Goal: Task Accomplishment & Management: Use online tool/utility

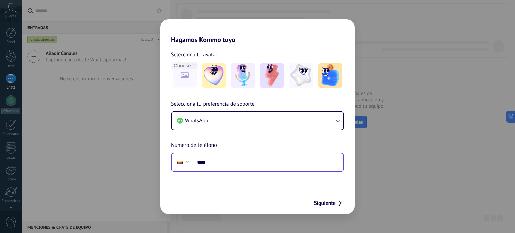
click at [246, 161] on input "****" at bounding box center [269, 162] width 150 height 15
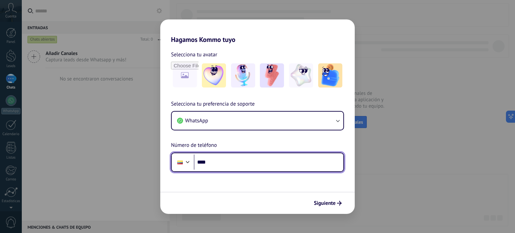
click at [261, 167] on input "****" at bounding box center [269, 162] width 150 height 15
type input "**********"
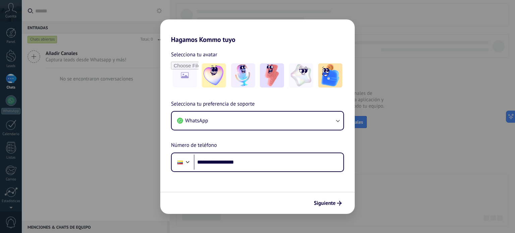
click at [107, 109] on div "**********" at bounding box center [257, 116] width 515 height 233
click at [397, 134] on div "**********" at bounding box center [257, 116] width 515 height 233
click at [212, 73] on img at bounding box center [214, 75] width 24 height 24
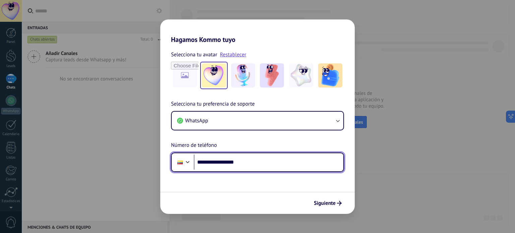
drag, startPoint x: 252, startPoint y: 162, endPoint x: 177, endPoint y: 162, distance: 75.1
click at [177, 162] on div "**********" at bounding box center [257, 162] width 173 height 19
click at [253, 160] on input "**********" at bounding box center [269, 162] width 150 height 15
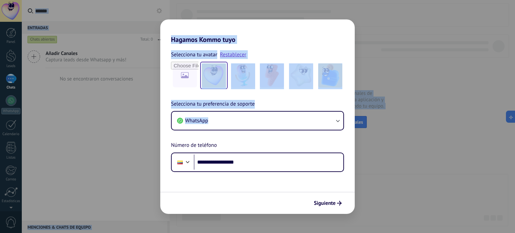
drag, startPoint x: 297, startPoint y: 233, endPoint x: 296, endPoint y: 239, distance: 6.4
click at [296, 233] on html ".abccls-1,.abccls-2{fill-rule:evenodd}.abccls-2{fill:#fff} .abfcls-1{fill:none}…" at bounding box center [257, 116] width 515 height 233
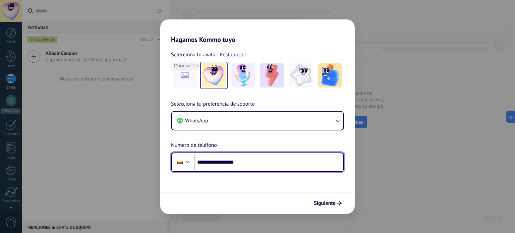
click at [258, 170] on input "**********" at bounding box center [269, 162] width 150 height 15
click at [260, 165] on input "**********" at bounding box center [269, 162] width 150 height 15
click at [255, 160] on input "**********" at bounding box center [269, 162] width 150 height 15
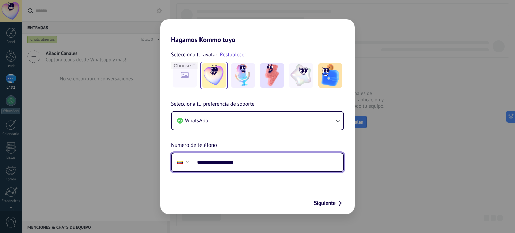
click at [255, 160] on input "**********" at bounding box center [269, 162] width 150 height 15
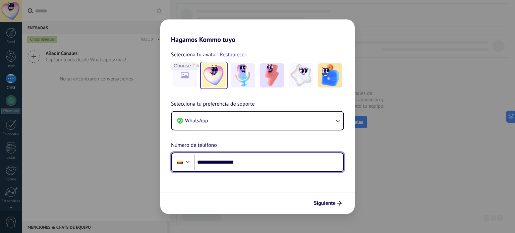
click at [255, 160] on input "**********" at bounding box center [269, 162] width 150 height 15
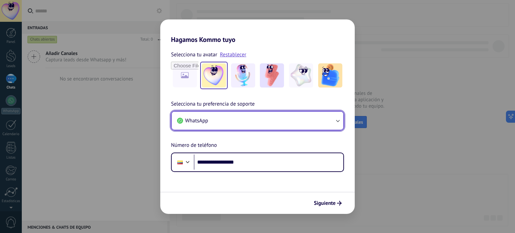
click at [246, 124] on button "WhatsApp" at bounding box center [258, 121] width 172 height 18
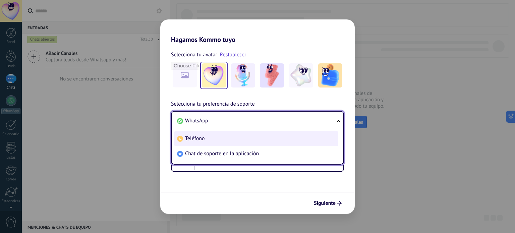
click at [231, 141] on li "Teléfono" at bounding box center [256, 138] width 164 height 15
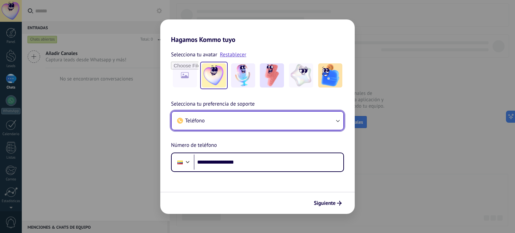
click at [244, 117] on button "Teléfono" at bounding box center [258, 121] width 172 height 18
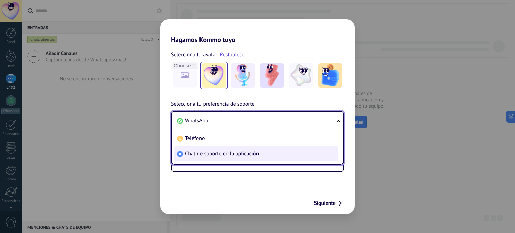
click at [233, 153] on span "Chat de soporte en la aplicación" at bounding box center [222, 153] width 74 height 7
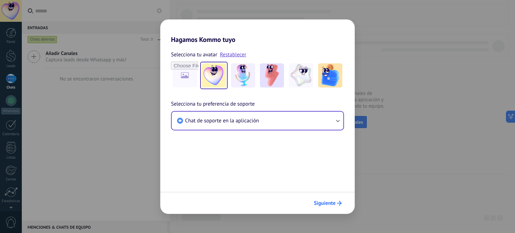
click at [326, 204] on span "Siguiente" at bounding box center [325, 203] width 22 height 5
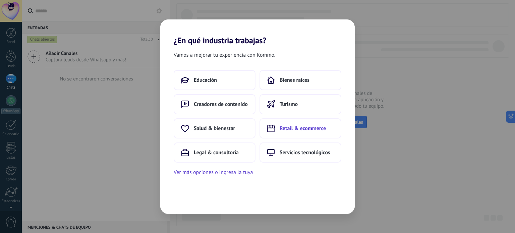
click at [297, 134] on button "Retail & ecommerce" at bounding box center [301, 128] width 82 height 20
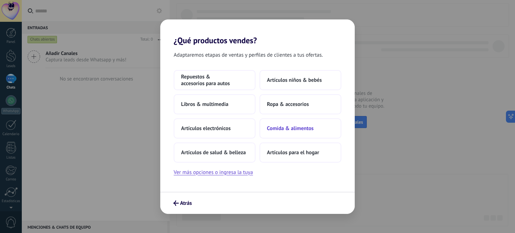
click at [279, 124] on button "Comida & alimentos" at bounding box center [301, 128] width 82 height 20
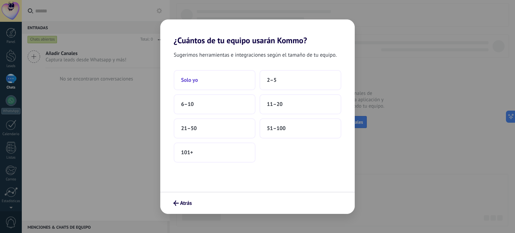
click at [216, 82] on button "Solo yo" at bounding box center [215, 80] width 82 height 20
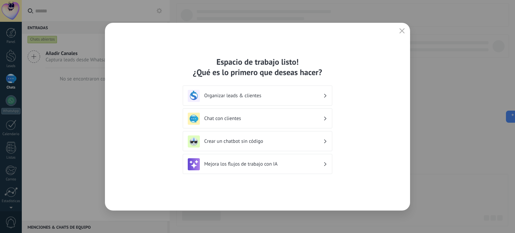
click at [251, 99] on div "Organizar leads & clientes" at bounding box center [257, 96] width 139 height 12
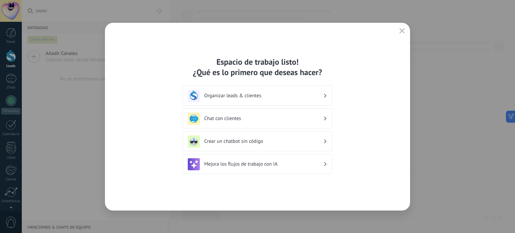
click at [311, 116] on h3 "Chat con clientes" at bounding box center [263, 118] width 119 height 6
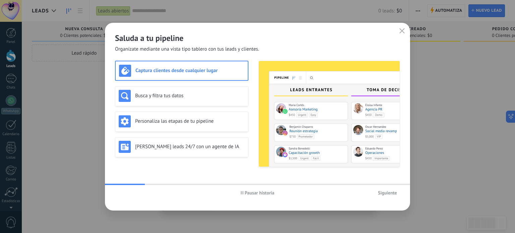
click at [396, 197] on button "Siguiente" at bounding box center [387, 193] width 25 height 10
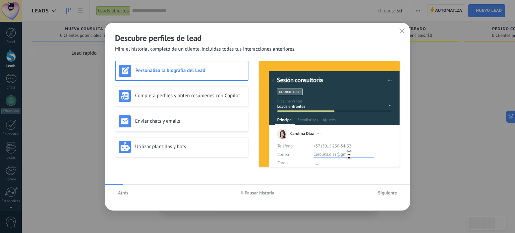
click at [401, 32] on use "button" at bounding box center [402, 30] width 5 height 5
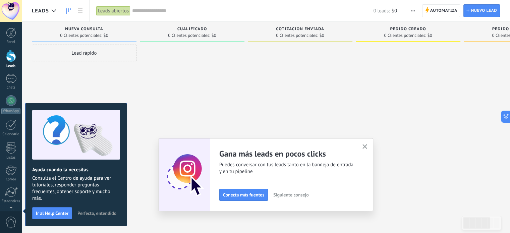
click at [100, 68] on div "Lead rápido" at bounding box center [84, 118] width 105 height 146
click at [367, 146] on icon "button" at bounding box center [364, 146] width 5 height 5
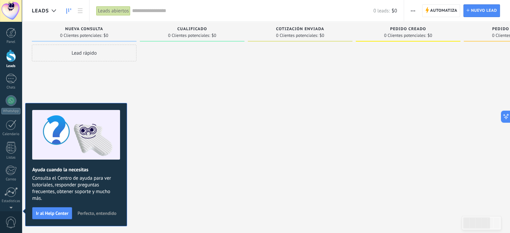
click at [94, 215] on span "Perfecto, entendido" at bounding box center [96, 213] width 39 height 5
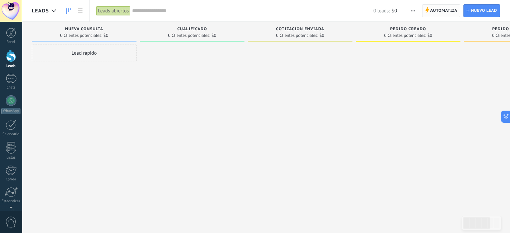
click at [438, 9] on span "Automatiza" at bounding box center [443, 11] width 27 height 12
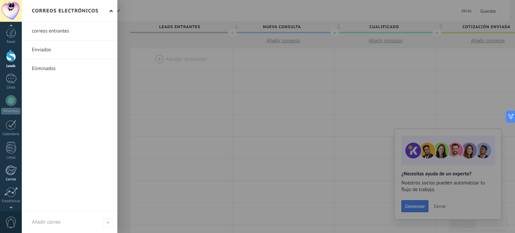
scroll to position [46, 0]
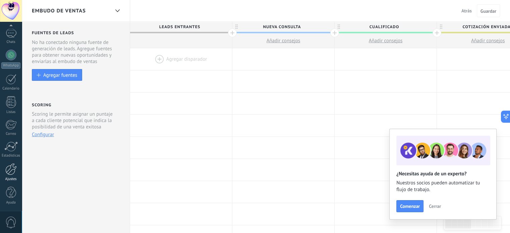
click at [11, 176] on link "Ajustes" at bounding box center [11, 172] width 22 height 18
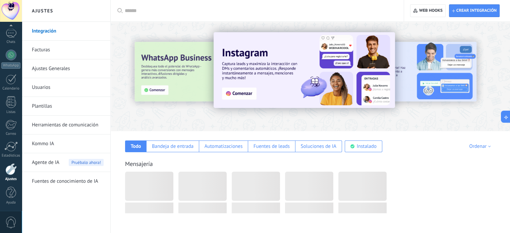
click at [88, 162] on span "Pruébalo ahora!" at bounding box center [86, 162] width 35 height 7
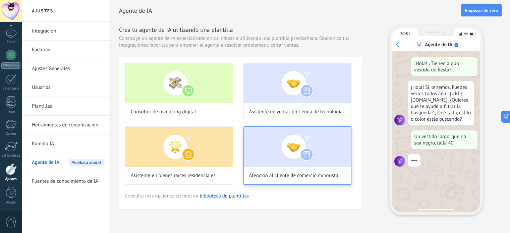
click at [301, 151] on img at bounding box center [297, 147] width 107 height 40
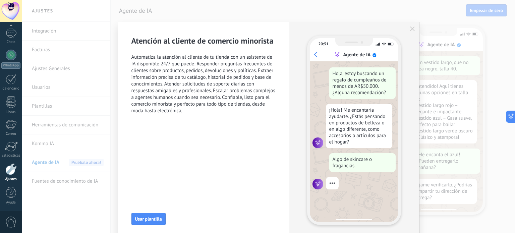
scroll to position [82, 0]
click at [150, 219] on span "Usar plantilla" at bounding box center [148, 219] width 27 height 5
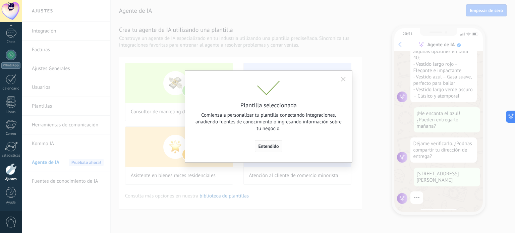
scroll to position [123, 0]
click at [260, 143] on button "Entendido" at bounding box center [269, 146] width 28 height 12
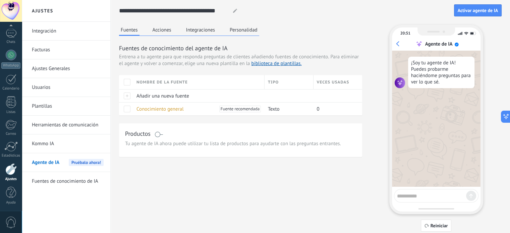
click at [162, 31] on button "Acciones" at bounding box center [162, 30] width 22 height 10
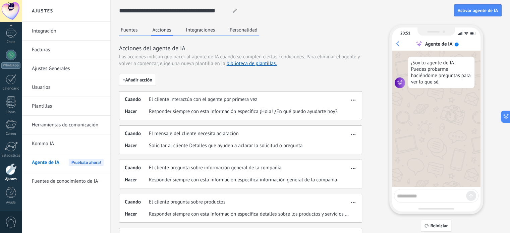
click at [199, 27] on button "Integraciones" at bounding box center [200, 30] width 33 height 10
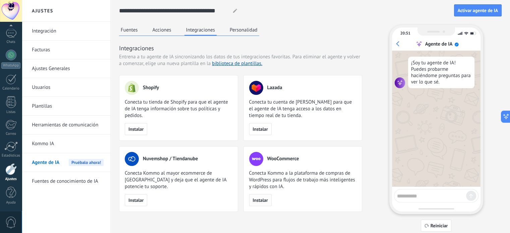
click at [256, 196] on button "Instalar" at bounding box center [260, 200] width 22 height 12
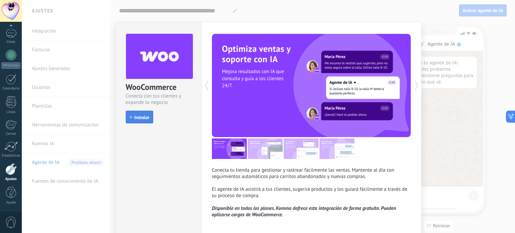
click at [141, 115] on span "Instalar" at bounding box center [141, 117] width 15 height 5
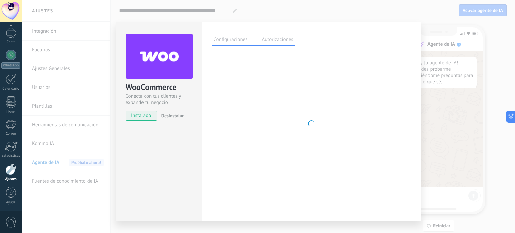
click at [266, 44] on label "Autorizaciones" at bounding box center [277, 41] width 35 height 10
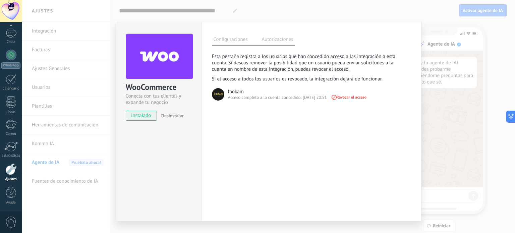
click at [232, 45] on div "Configuraciones Autorizaciones Esta pestaña registra a los usuarios que han con…" at bounding box center [312, 122] width 220 height 200
click at [232, 41] on label "Configuraciones" at bounding box center [231, 41] width 38 height 10
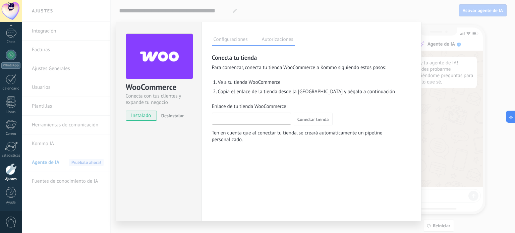
click at [281, 120] on input "Enlace de tu tienda WooCommerce:" at bounding box center [251, 118] width 78 height 11
paste input "**********"
type input "**********"
click at [322, 120] on span "Conectar tienda" at bounding box center [313, 119] width 32 height 5
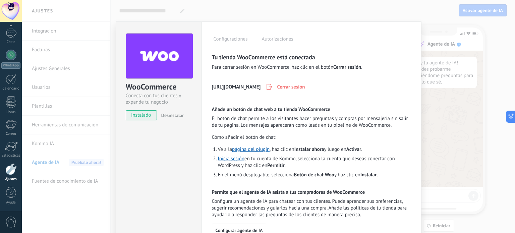
scroll to position [0, 0]
click at [261, 151] on link "página del plugin" at bounding box center [251, 150] width 38 height 6
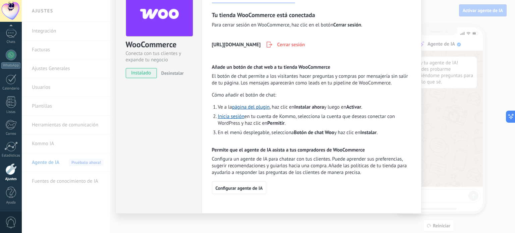
scroll to position [48, 0]
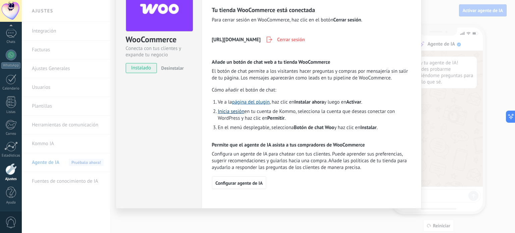
click at [237, 110] on link "Inicia sesión" at bounding box center [231, 111] width 26 height 6
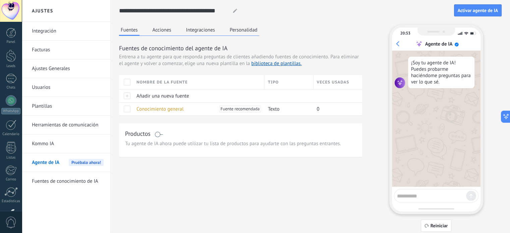
click at [156, 30] on button "Acciones" at bounding box center [162, 30] width 22 height 10
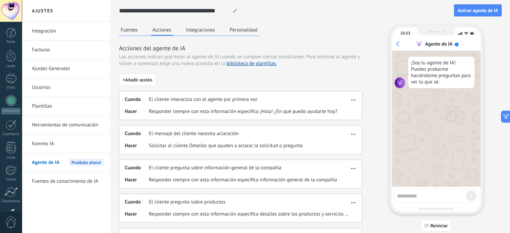
click at [201, 29] on button "Integraciones" at bounding box center [200, 30] width 33 height 10
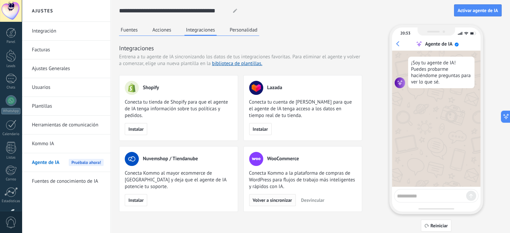
click at [270, 202] on span "Volver a sincronizar" at bounding box center [272, 200] width 39 height 5
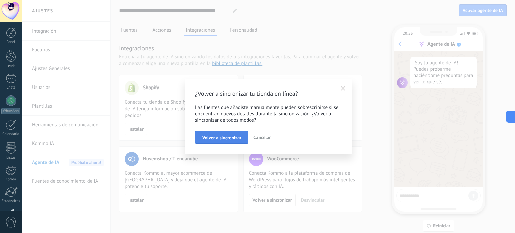
click at [222, 139] on span "Volver a sincronizar" at bounding box center [221, 137] width 39 height 5
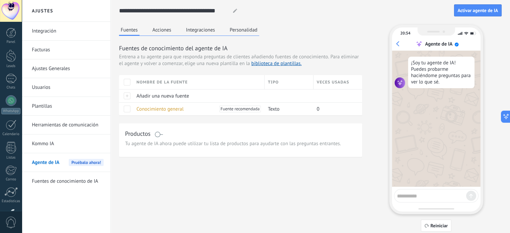
click at [203, 31] on button "Integraciones" at bounding box center [200, 30] width 33 height 10
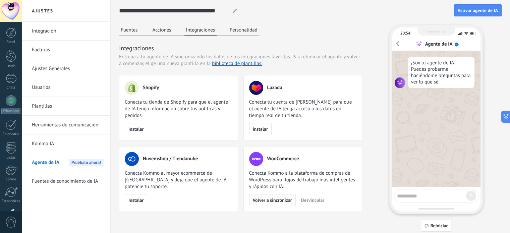
click at [277, 201] on span "Volver a sincronizar" at bounding box center [272, 200] width 39 height 5
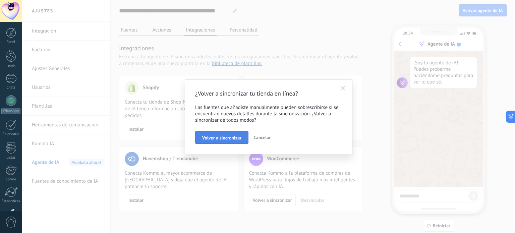
click at [229, 138] on span "Volver a sincronizar" at bounding box center [221, 137] width 39 height 5
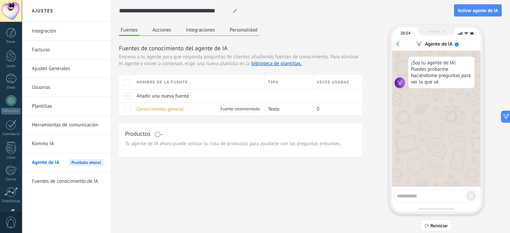
click at [160, 132] on span at bounding box center [159, 134] width 8 height 5
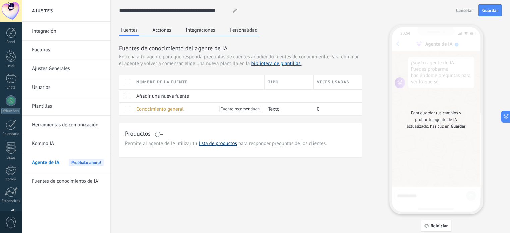
click at [221, 144] on link "lista de productos" at bounding box center [218, 143] width 38 height 6
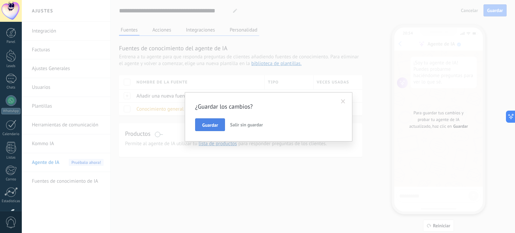
click at [216, 126] on span "Guardar" at bounding box center [210, 125] width 16 height 5
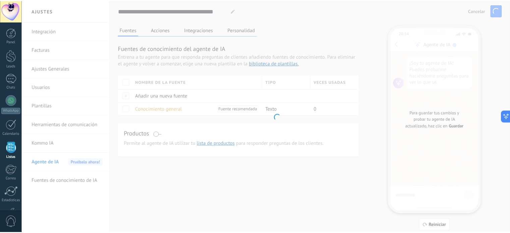
scroll to position [41, 0]
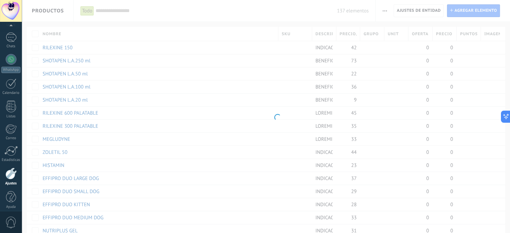
scroll to position [46, 0]
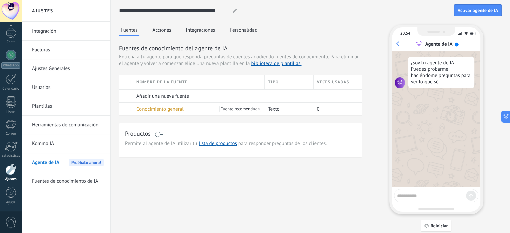
click at [161, 133] on span at bounding box center [159, 134] width 8 height 5
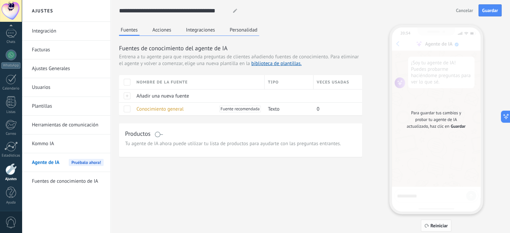
click at [434, 228] on span "Reiniciar" at bounding box center [439, 225] width 17 height 5
click at [435, 229] on button "Reiniciar" at bounding box center [436, 226] width 31 height 12
click at [489, 12] on span "Guardar" at bounding box center [490, 10] width 16 height 5
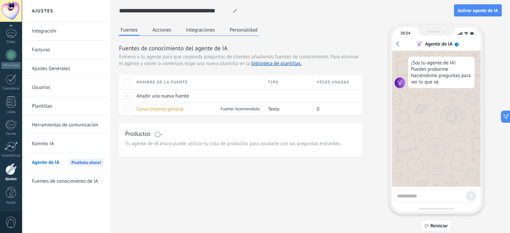
click at [418, 195] on textarea at bounding box center [431, 195] width 69 height 8
type textarea "********"
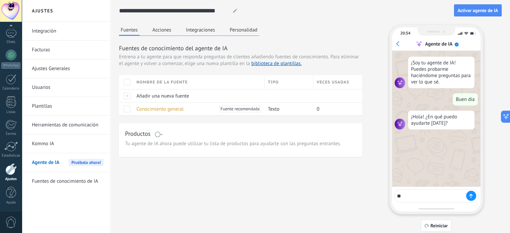
type textarea "*"
type textarea "**********"
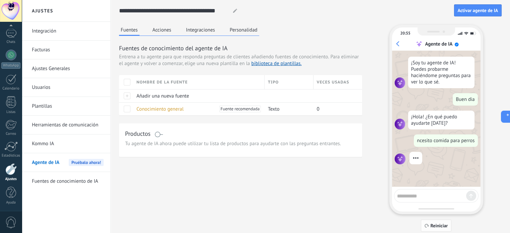
click at [442, 226] on span "Reiniciar" at bounding box center [439, 225] width 17 height 5
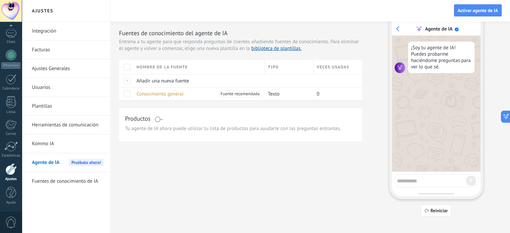
scroll to position [14, 0]
click at [437, 211] on span "Reiniciar" at bounding box center [439, 211] width 17 height 5
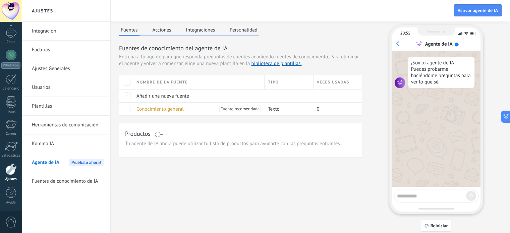
scroll to position [0, 0]
click at [418, 195] on textarea at bounding box center [431, 195] width 69 height 8
type textarea "**********"
click at [469, 195] on icon at bounding box center [471, 196] width 4 height 4
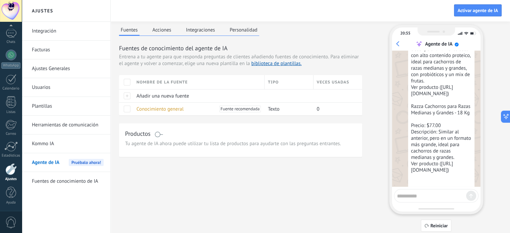
scroll to position [213, 0]
drag, startPoint x: 416, startPoint y: 189, endPoint x: 417, endPoint y: 193, distance: 3.5
click at [416, 191] on div at bounding box center [436, 195] width 84 height 13
click at [417, 193] on textarea at bounding box center [431, 195] width 69 height 8
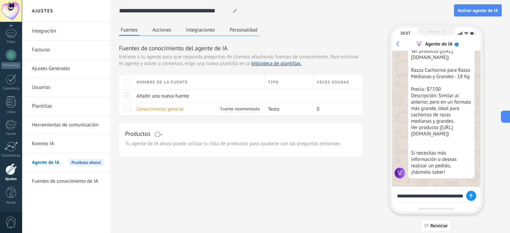
scroll to position [317, 0]
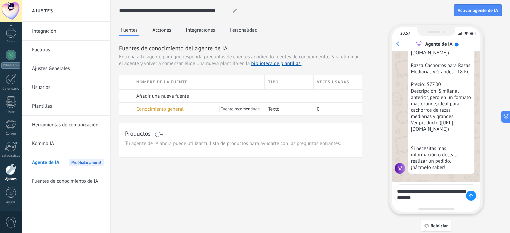
type textarea "**********"
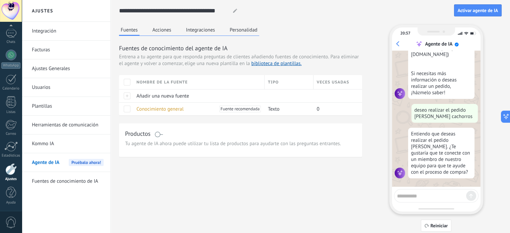
scroll to position [392, 0]
click at [244, 27] on button "Personalidad" at bounding box center [243, 30] width 31 height 10
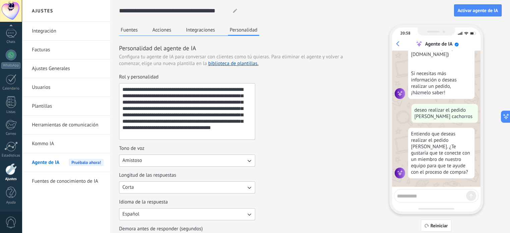
scroll to position [330, 0]
drag, startPoint x: 412, startPoint y: 95, endPoint x: 429, endPoint y: 115, distance: 25.5
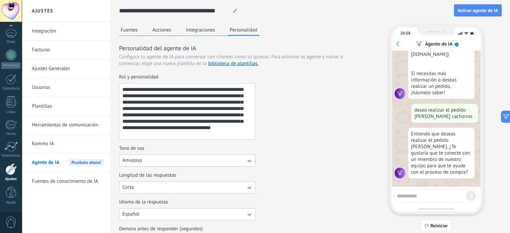
drag, startPoint x: 429, startPoint y: 114, endPoint x: 413, endPoint y: 96, distance: 24.0
copy div "https://jhokam.com/product/razza-cachorros-para-razas-medianas-y-grandes-18-kg-…"
click at [327, 125] on div "**********" at bounding box center [240, 107] width 243 height 66
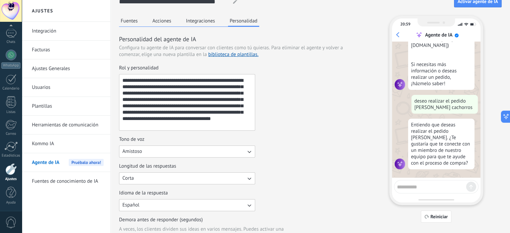
scroll to position [0, 0]
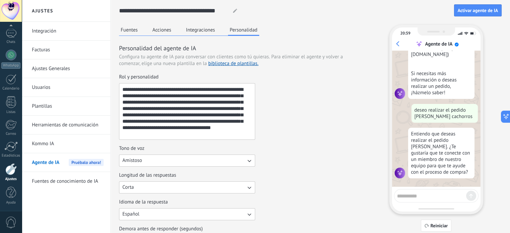
click at [125, 28] on button "Fuentes" at bounding box center [129, 30] width 20 height 10
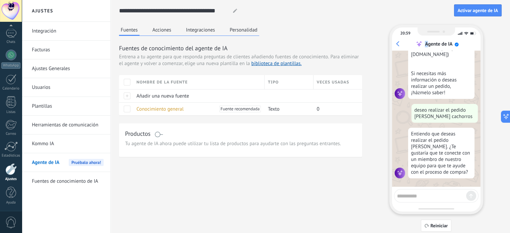
click at [434, 40] on div "20:59 Agente de IA" at bounding box center [436, 38] width 89 height 23
click at [407, 130] on div "Entiendo que deseas realizar el pedido de Razza Cachorros. ¿Te gustaría que te …" at bounding box center [436, 153] width 83 height 51
